Goal: Task Accomplishment & Management: Complete application form

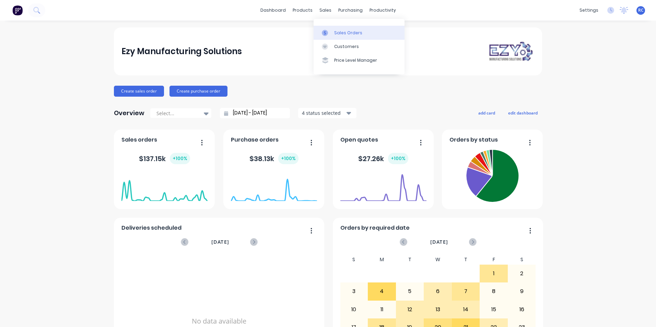
click at [343, 32] on div "Sales Orders" at bounding box center [348, 33] width 28 height 6
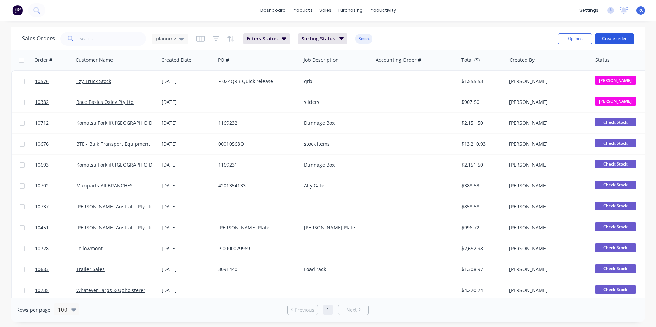
click at [611, 40] on button "Create order" at bounding box center [614, 38] width 39 height 11
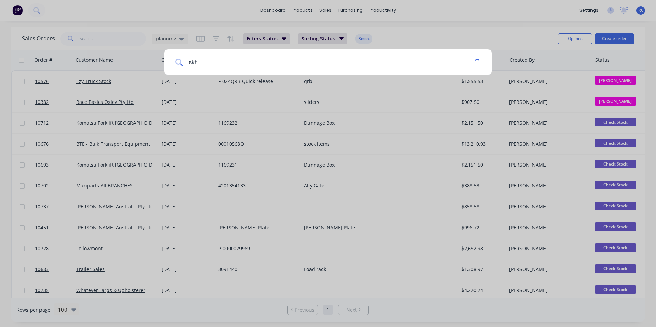
type input "skt"
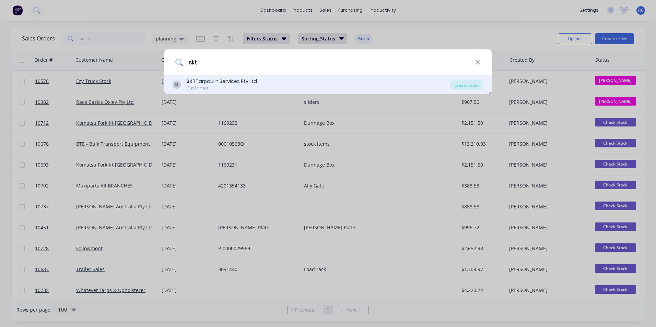
click at [241, 85] on div "SKT Tarpaulin Services Pty Ltd" at bounding box center [221, 81] width 71 height 7
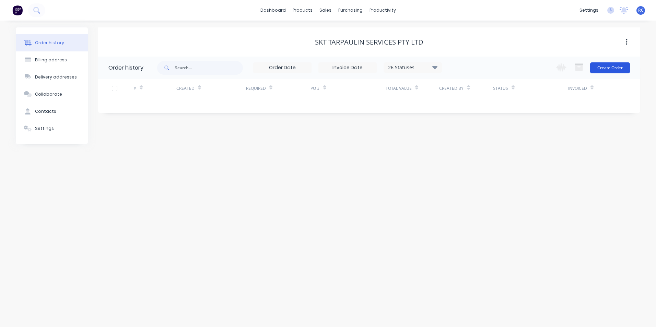
click at [607, 68] on button "Create Order" at bounding box center [610, 67] width 40 height 11
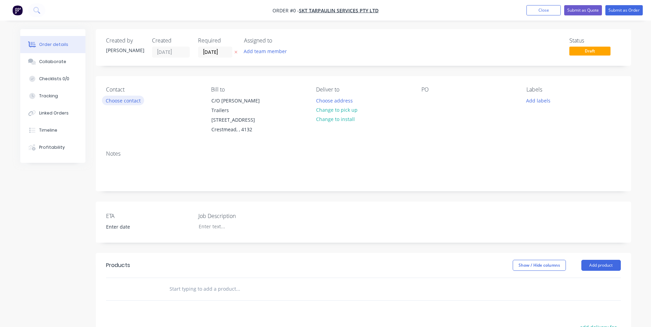
click at [127, 104] on button "Choose contact" at bounding box center [123, 100] width 42 height 9
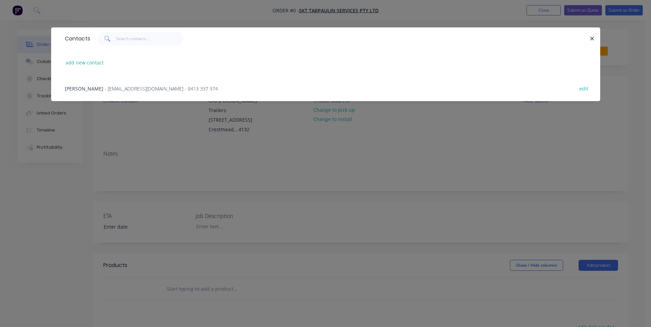
click at [111, 90] on span "- [EMAIL_ADDRESS][DOMAIN_NAME] - 0413 337 974" at bounding box center [161, 88] width 113 height 7
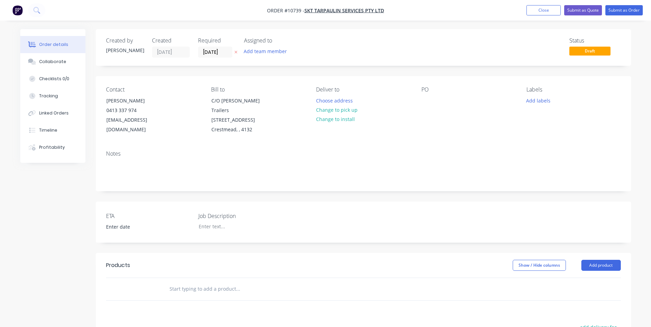
click at [421, 114] on div "PO" at bounding box center [468, 110] width 94 height 48
click at [181, 289] on input "text" at bounding box center [237, 289] width 137 height 14
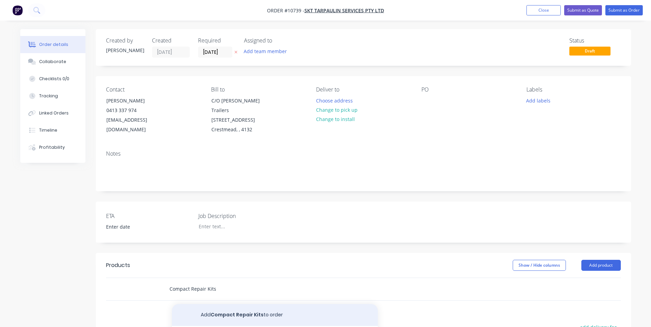
type input "Compact Repair Kits"
click at [267, 315] on button "Add Compact Repair Kits to order" at bounding box center [275, 315] width 206 height 22
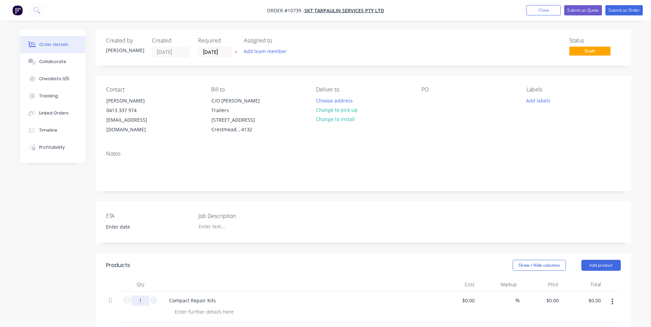
click at [148, 305] on input "1" at bounding box center [140, 301] width 18 height 10
type input "18"
click at [365, 289] on div at bounding box center [298, 285] width 274 height 14
click at [552, 302] on div "0 $0.00" at bounding box center [552, 301] width 19 height 10
type input "$25.38"
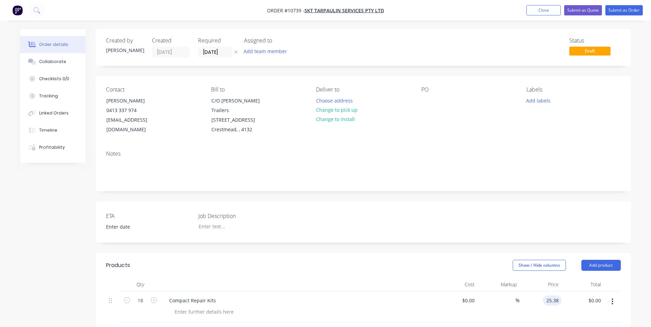
type input "$456.84"
click at [556, 306] on div "$25.38 25.38" at bounding box center [540, 307] width 42 height 31
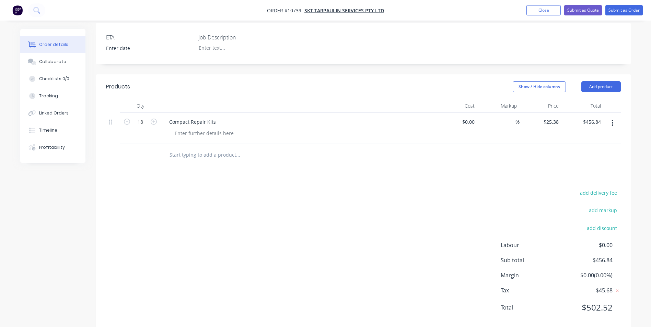
scroll to position [193, 0]
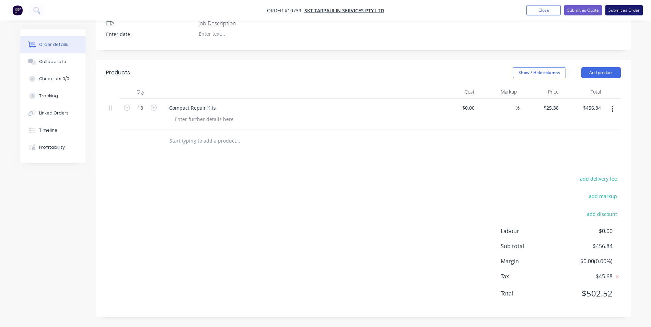
click at [621, 11] on button "Submit as Order" at bounding box center [623, 10] width 37 height 10
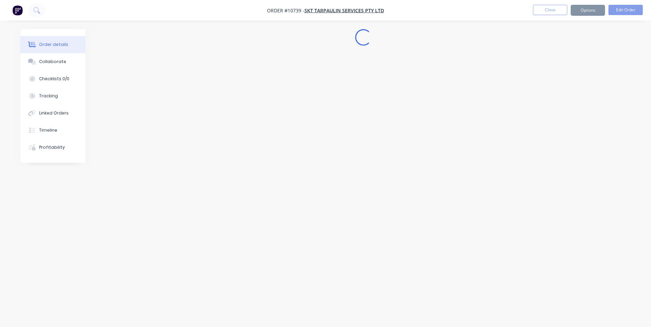
scroll to position [0, 0]
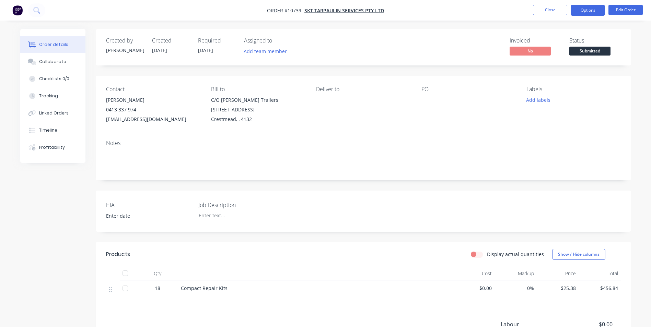
click at [583, 13] on button "Options" at bounding box center [587, 10] width 34 height 11
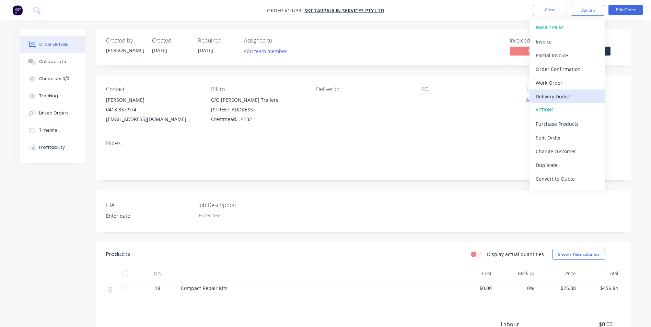
click at [552, 91] on button "Delivery Docket" at bounding box center [566, 97] width 75 height 14
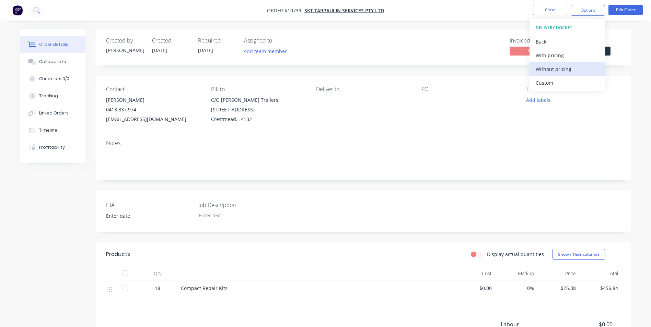
click at [556, 70] on div "Without pricing" at bounding box center [566, 69] width 63 height 10
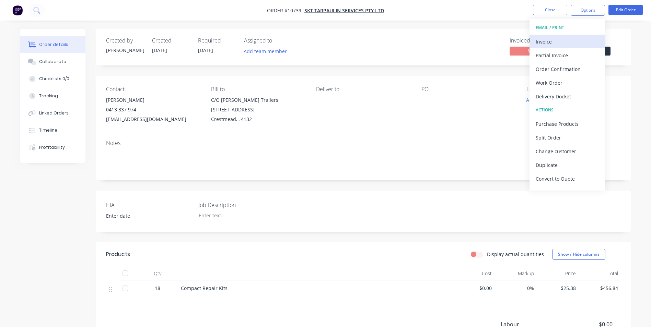
click at [542, 39] on div "Invoice" at bounding box center [566, 42] width 63 height 10
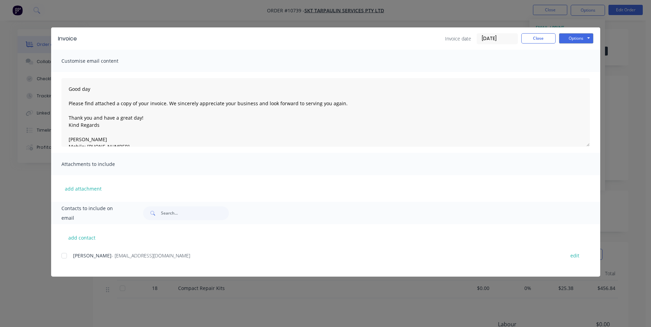
click at [65, 257] on div at bounding box center [64, 256] width 14 height 14
click at [575, 39] on button "Options" at bounding box center [576, 38] width 34 height 10
click at [580, 76] on button "Email" at bounding box center [581, 73] width 44 height 11
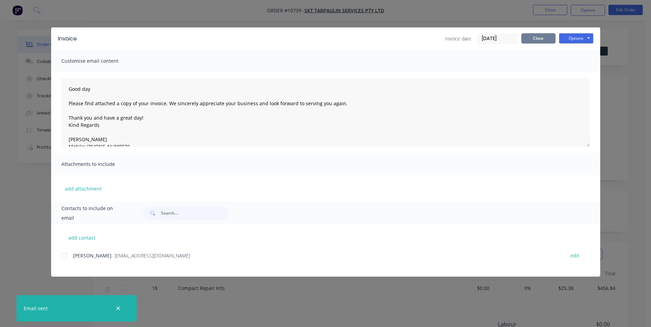
click at [539, 39] on button "Close" at bounding box center [538, 38] width 34 height 10
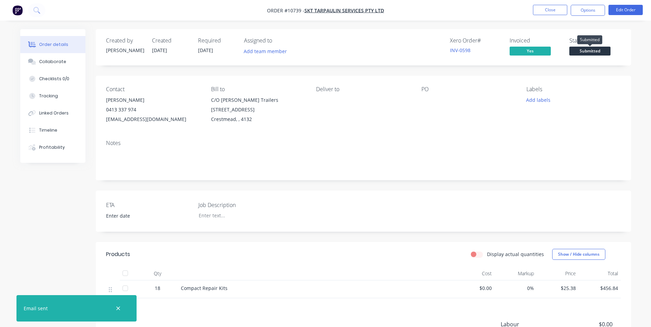
click at [582, 52] on span "Submitted" at bounding box center [589, 51] width 41 height 9
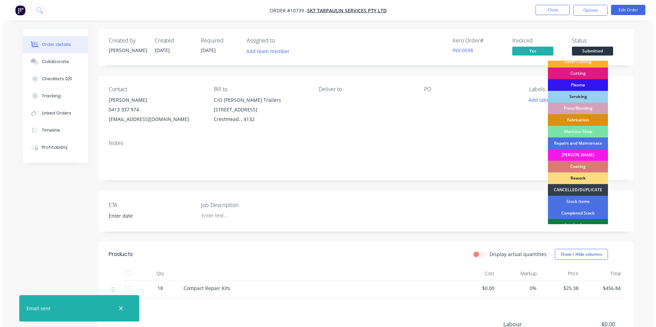
scroll to position [70, 0]
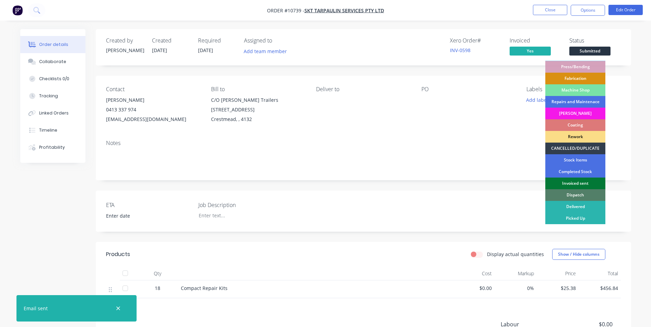
click at [586, 179] on div "Invoiced sent" at bounding box center [575, 184] width 60 height 12
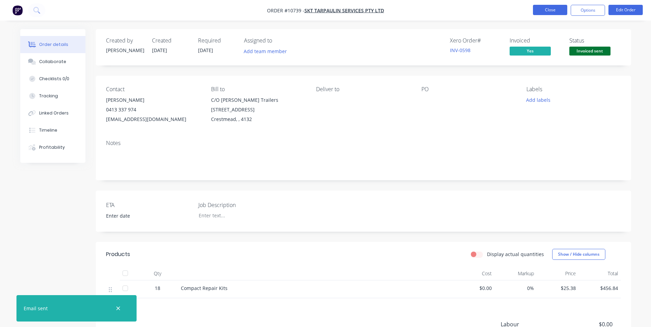
click at [554, 15] on button "Close" at bounding box center [550, 10] width 34 height 10
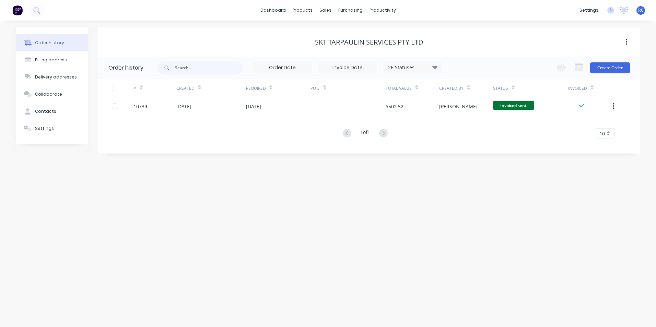
click at [154, 171] on div "Order history Billing address Delivery addresses Collaborate Contacts Settings …" at bounding box center [328, 174] width 656 height 307
